Goal: Check status: Check status

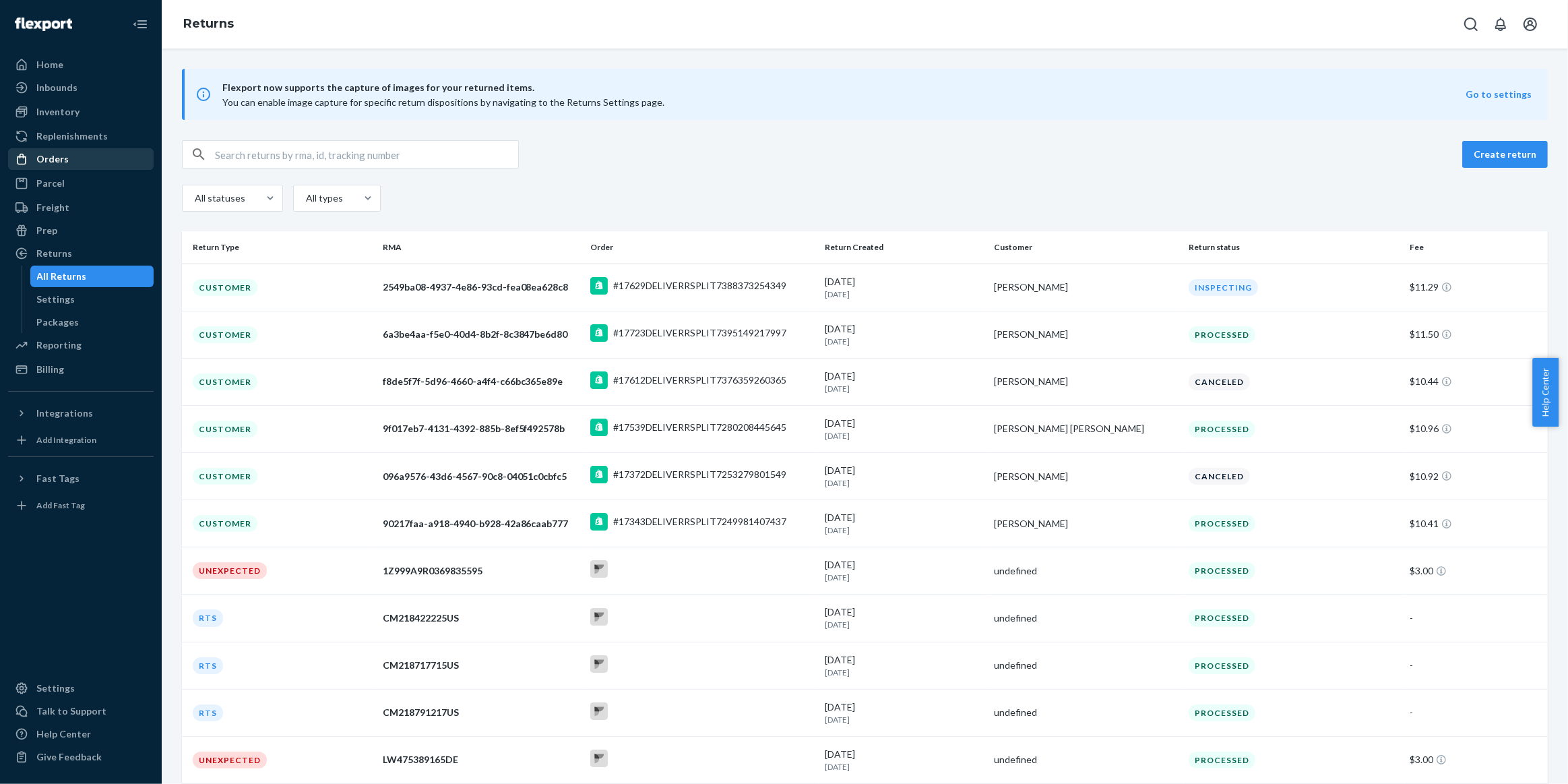
click at [97, 152] on div "Orders" at bounding box center [81, 159] width 143 height 19
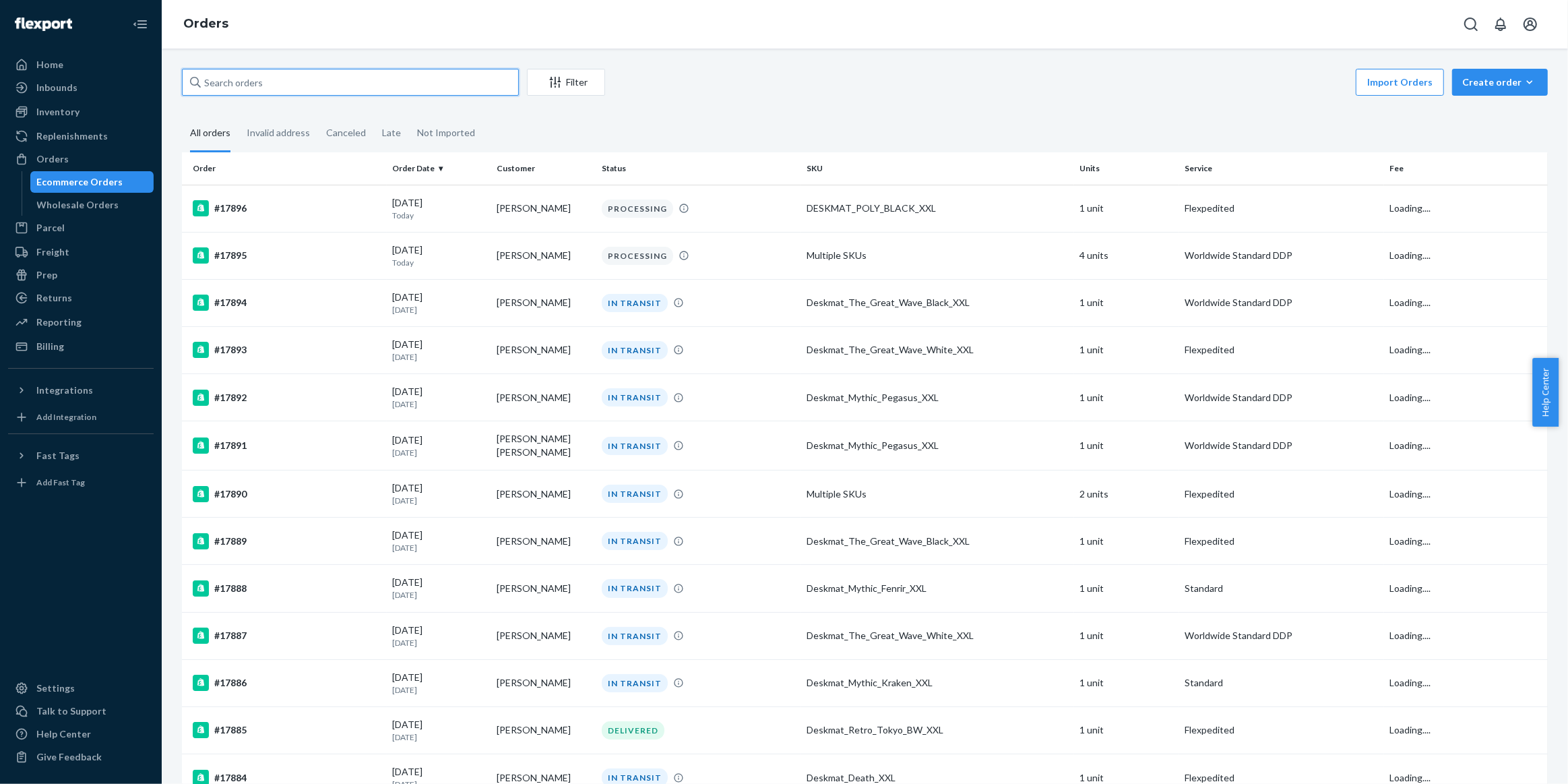
click at [321, 73] on input "text" at bounding box center [350, 82] width 337 height 27
paste input "44.58"
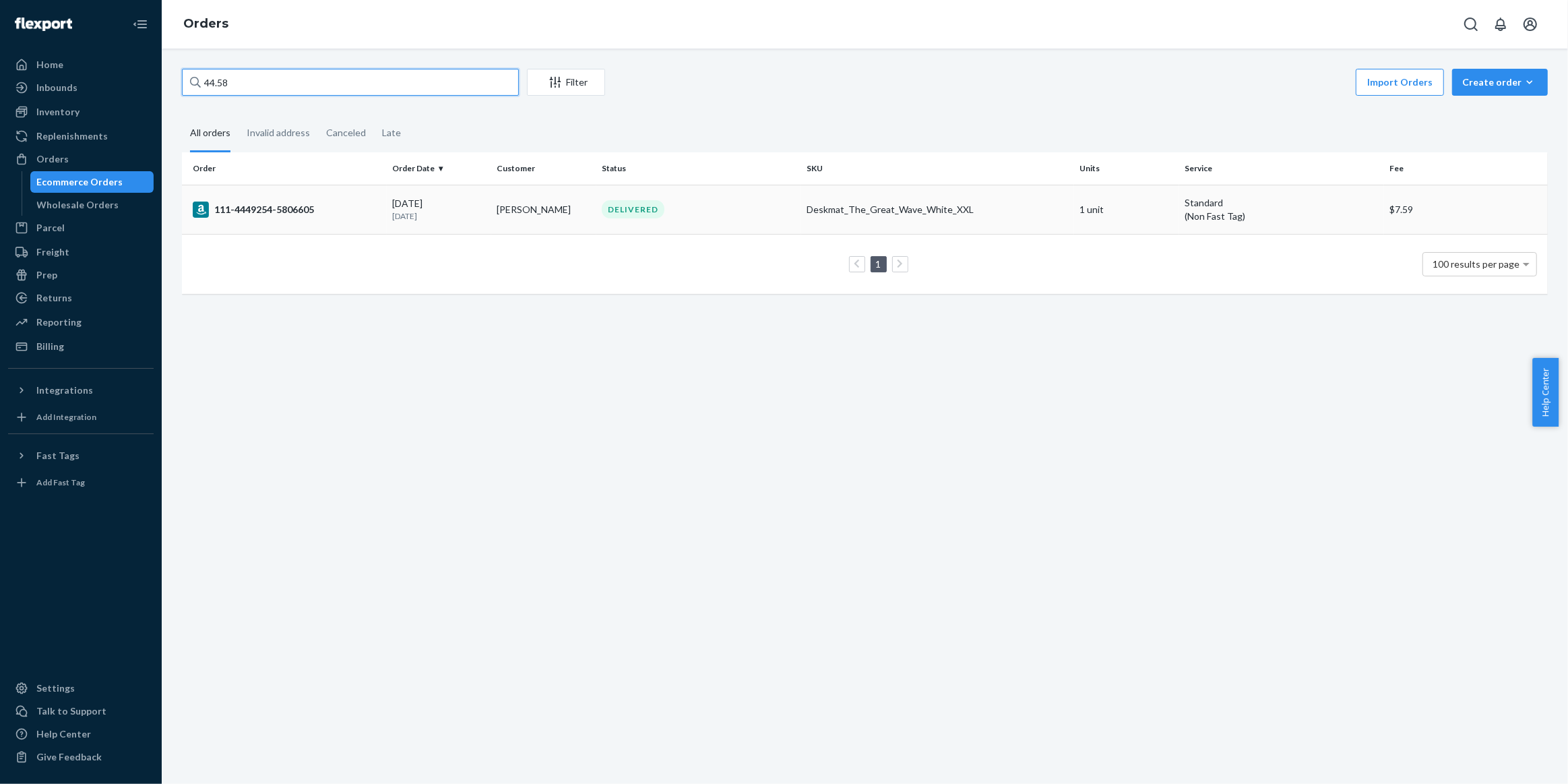
type input "44.58"
click at [311, 208] on div "111-4449254-5806605" at bounding box center [287, 210] width 189 height 16
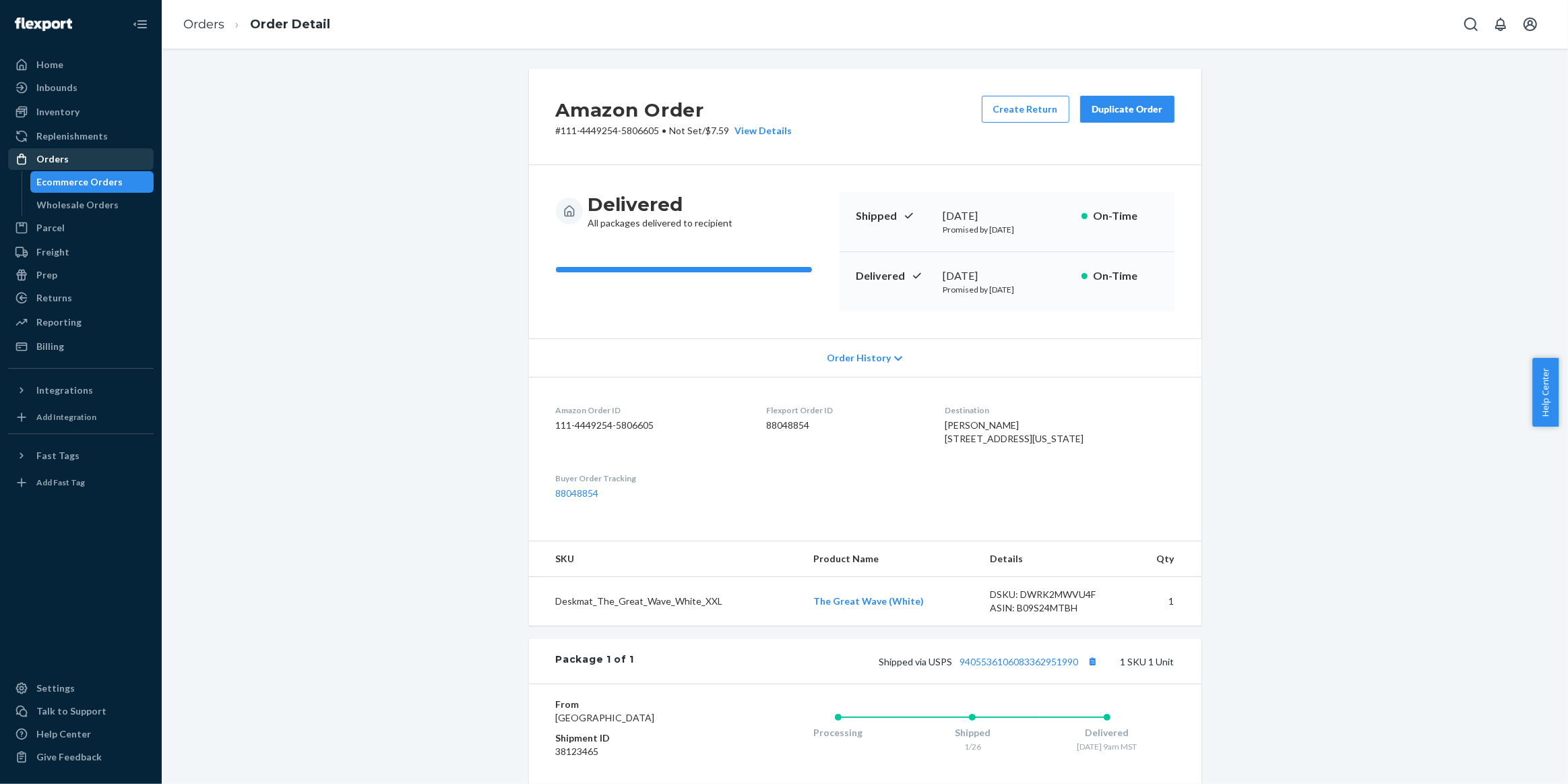
click at [59, 157] on div "Orders" at bounding box center [52, 159] width 33 height 14
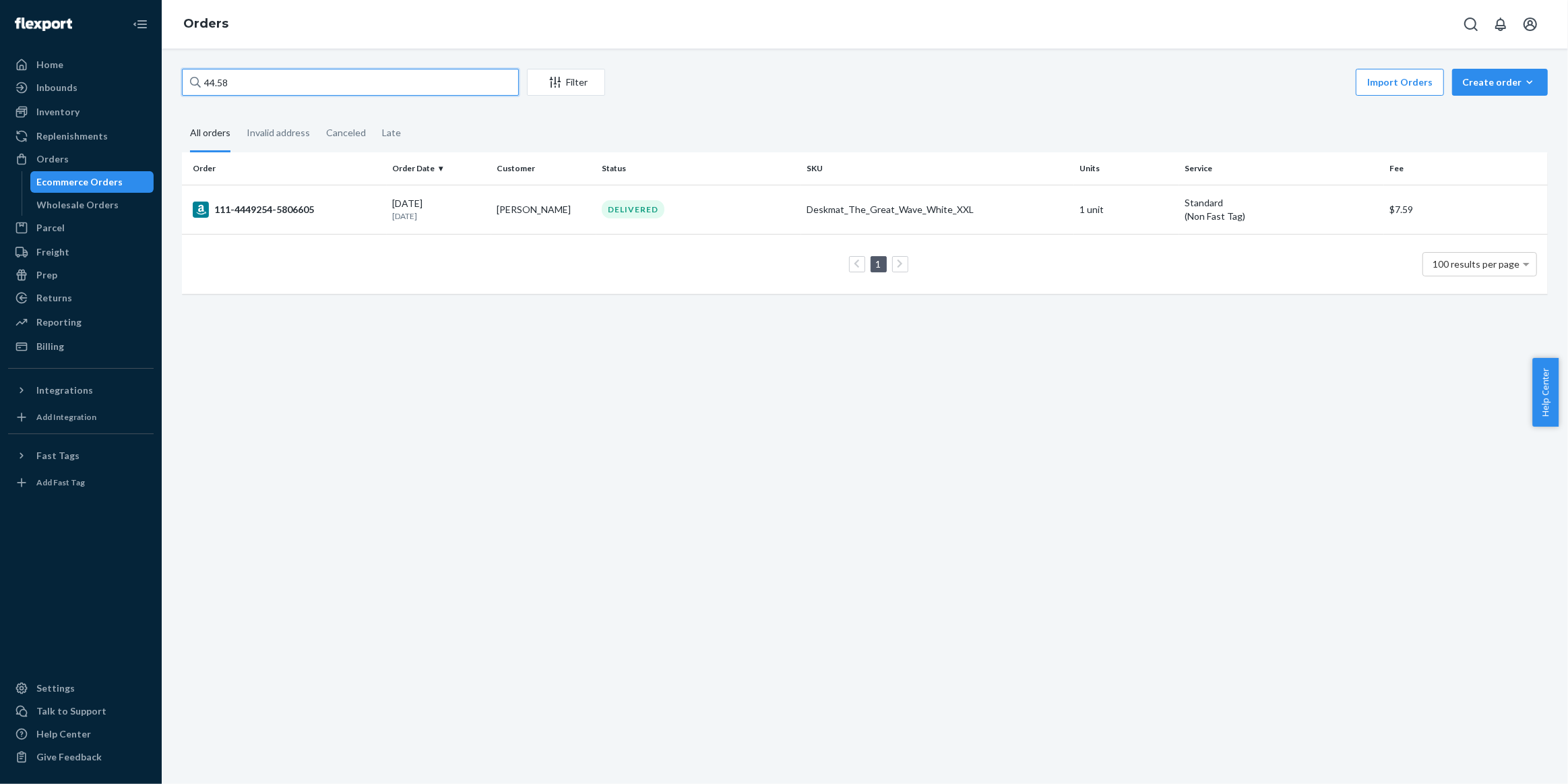
click at [312, 83] on input "44.58" at bounding box center [350, 82] width 337 height 27
paste input "133323862"
type input "133323862"
